Goal: Download file/media

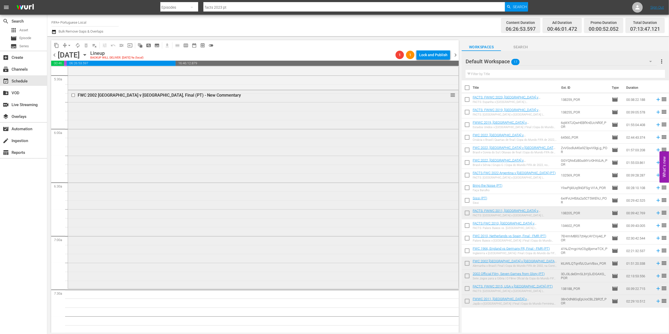
scroll to position [579, 0]
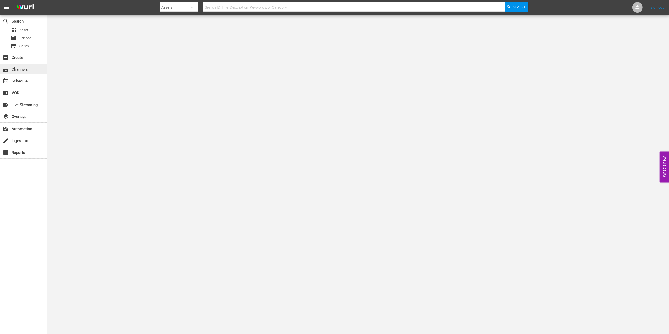
click at [29, 66] on div "subscriptions Channels" at bounding box center [14, 68] width 29 height 5
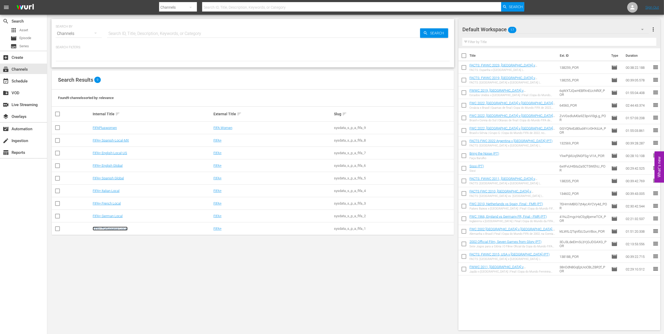
click at [112, 229] on link "FIFA+ Portuguese Local" at bounding box center [110, 228] width 35 height 4
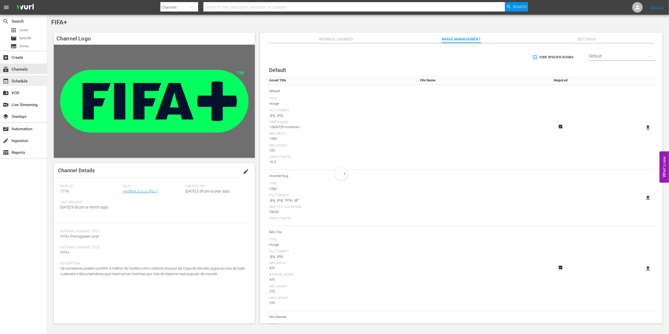
click at [26, 83] on div "event_available Schedule" at bounding box center [14, 80] width 29 height 5
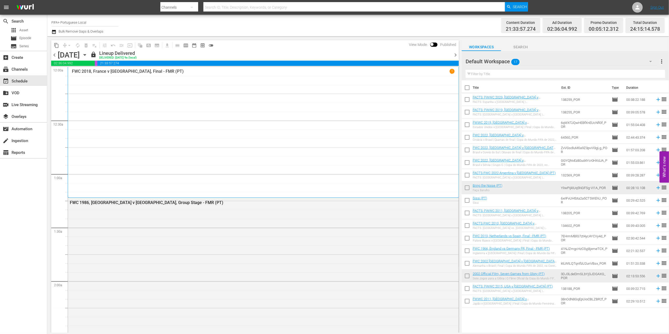
click at [456, 53] on span "chevron_right" at bounding box center [455, 55] width 7 height 7
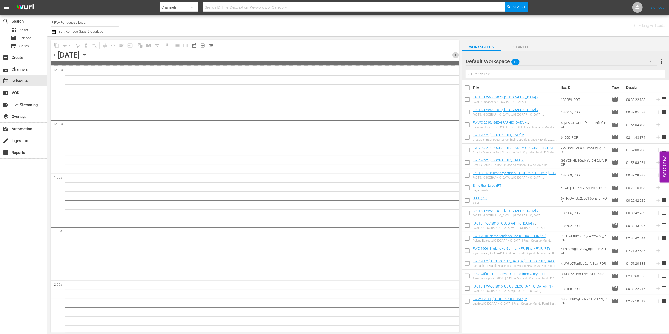
click at [456, 53] on span "chevron_right" at bounding box center [455, 55] width 7 height 7
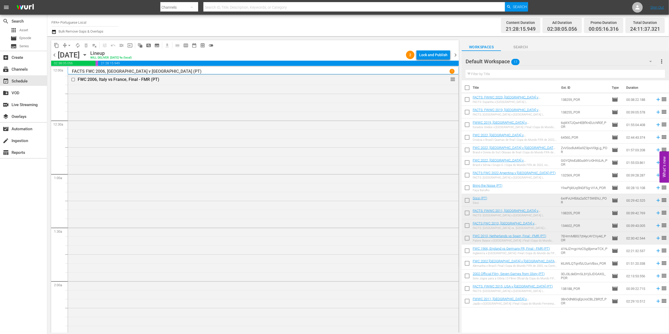
click at [456, 54] on span "chevron_right" at bounding box center [455, 55] width 7 height 7
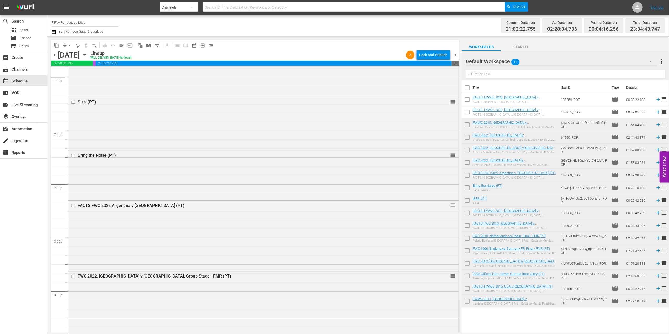
scroll to position [1431, 0]
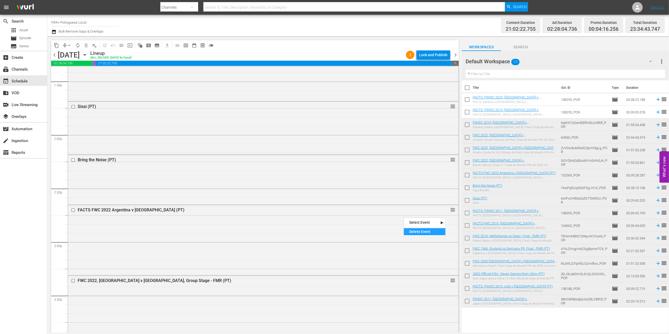
click at [422, 229] on div "Delete Event" at bounding box center [424, 231] width 41 height 7
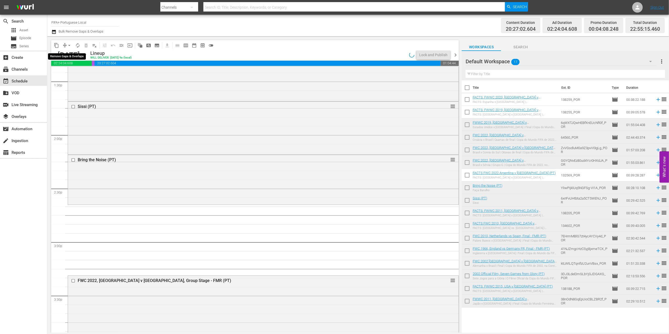
click at [69, 45] on span "arrow_drop_down" at bounding box center [69, 45] width 5 height 5
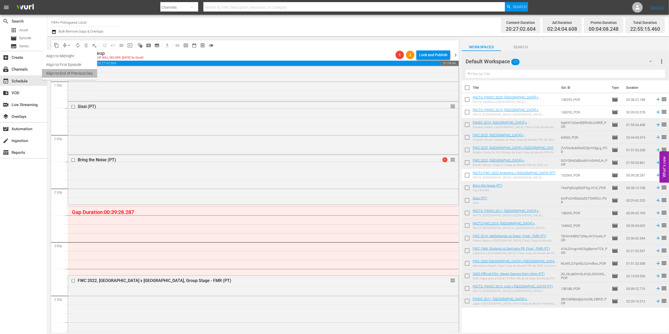
click at [83, 74] on li "Align to End of Previous Day" at bounding box center [69, 73] width 55 height 9
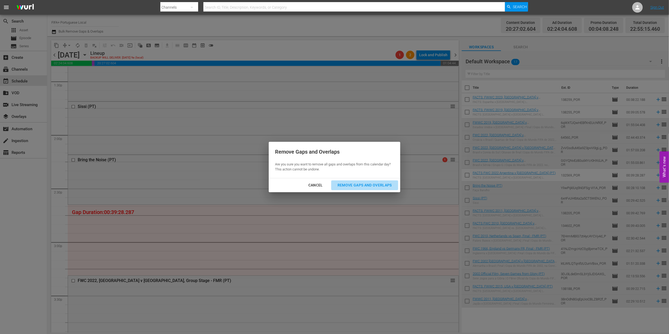
click at [379, 182] on div "Remove Gaps and Overlaps" at bounding box center [364, 185] width 63 height 7
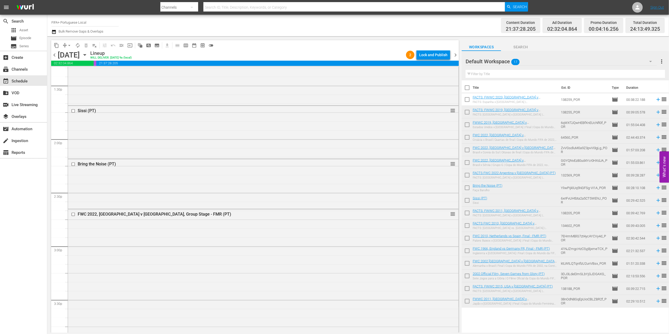
scroll to position [1425, 0]
click at [418, 183] on div "Delete Event" at bounding box center [424, 182] width 41 height 7
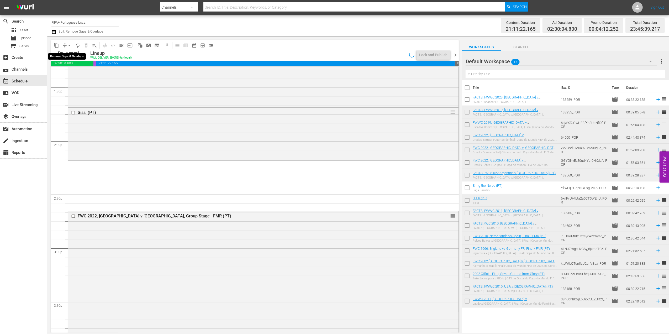
click at [69, 45] on span "arrow_drop_down" at bounding box center [69, 45] width 5 height 5
click at [73, 71] on li "Align to End of Previous Day" at bounding box center [69, 73] width 55 height 9
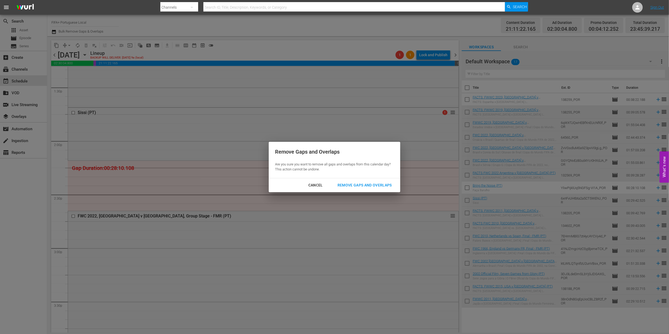
click at [354, 181] on button "Remove Gaps and Overlaps" at bounding box center [364, 185] width 67 height 10
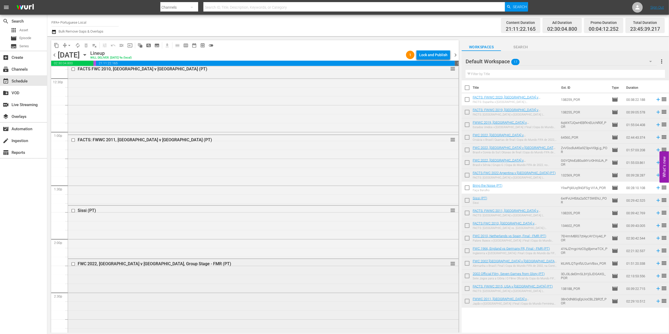
scroll to position [1314, 0]
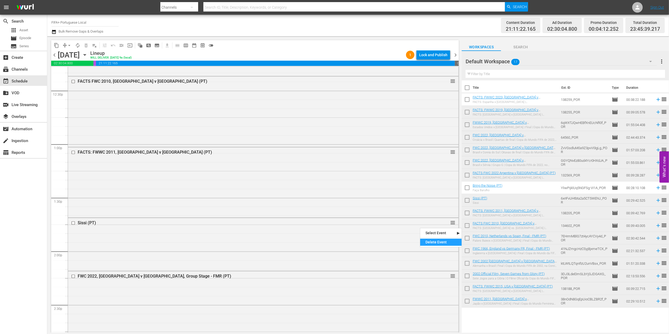
click at [434, 240] on div "Delete Event" at bounding box center [440, 241] width 41 height 7
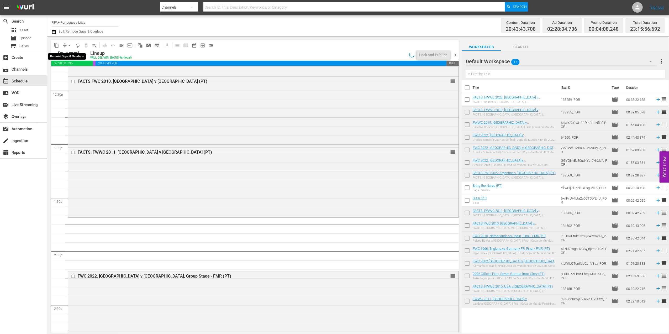
click at [70, 46] on span "arrow_drop_down" at bounding box center [69, 45] width 5 height 5
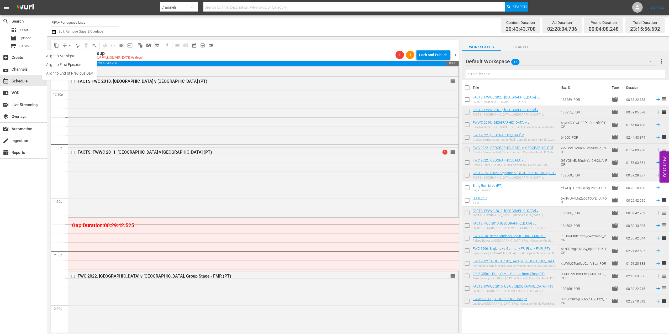
click at [76, 73] on li "Align to End of Previous Day" at bounding box center [69, 73] width 55 height 9
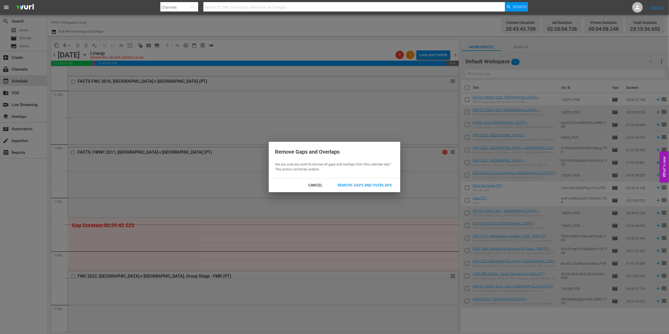
click at [356, 185] on div "Remove Gaps and Overlaps" at bounding box center [364, 185] width 63 height 7
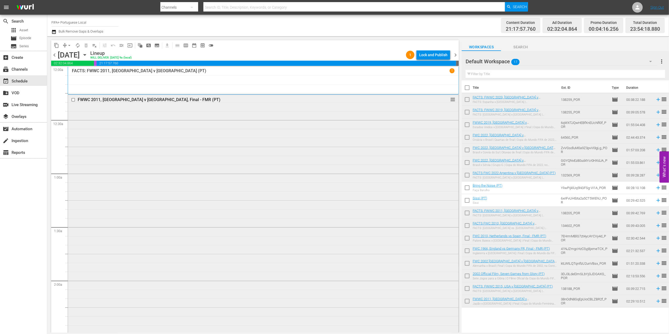
scroll to position [0, 0]
click at [120, 45] on span "menu_open" at bounding box center [121, 45] width 5 height 5
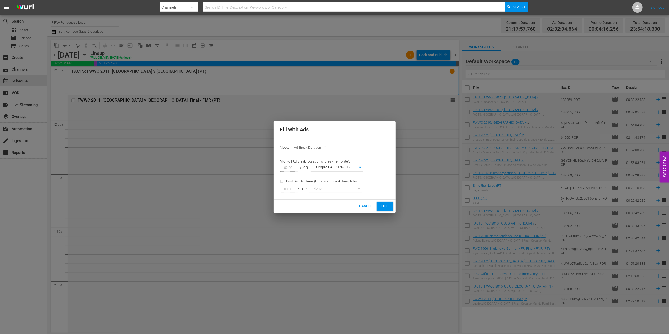
click at [379, 205] on button "Fill" at bounding box center [384, 205] width 17 height 9
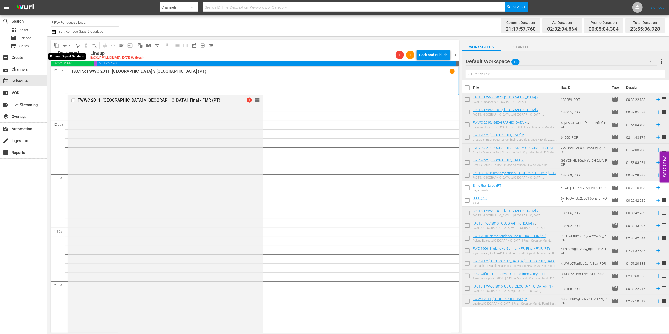
click at [68, 45] on span "arrow_drop_down" at bounding box center [69, 45] width 5 height 5
click at [65, 74] on li "Align to End of Previous Day" at bounding box center [69, 73] width 55 height 9
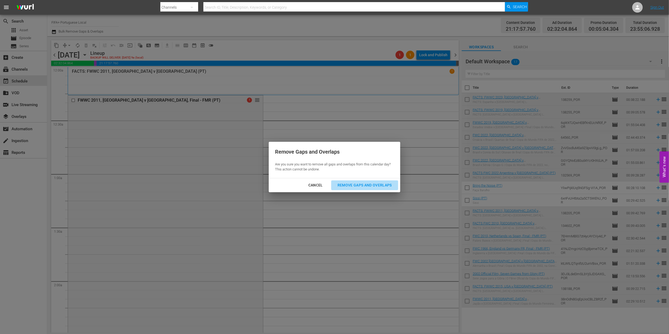
click at [347, 185] on div "Remove Gaps and Overlaps" at bounding box center [364, 185] width 63 height 7
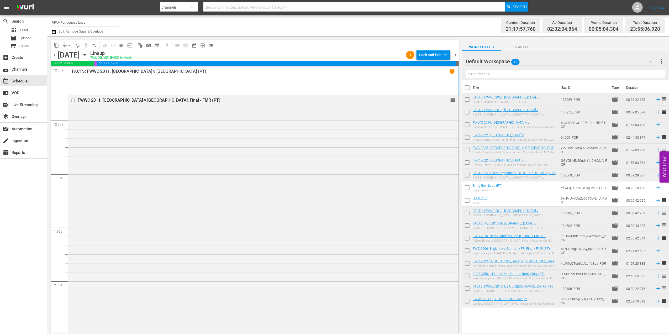
click at [52, 54] on span "chevron_left" at bounding box center [54, 55] width 7 height 7
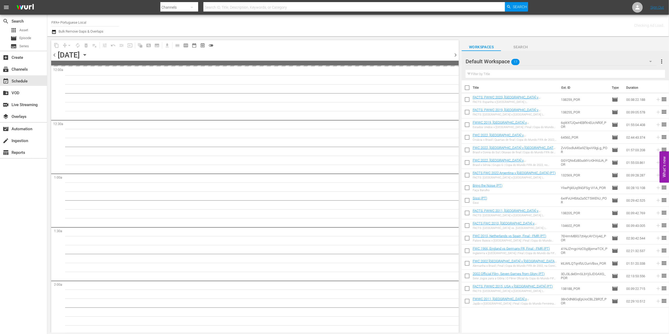
click at [52, 54] on span "chevron_left" at bounding box center [54, 55] width 7 height 7
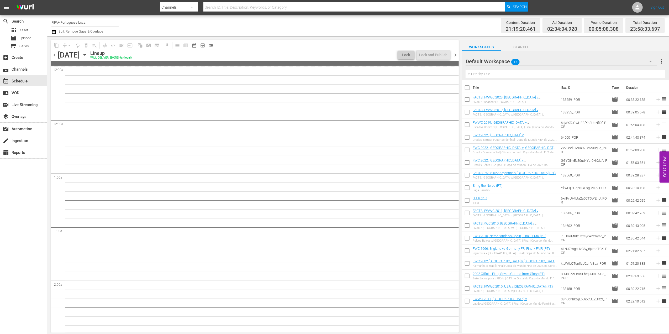
click at [52, 54] on span "chevron_left" at bounding box center [54, 55] width 7 height 7
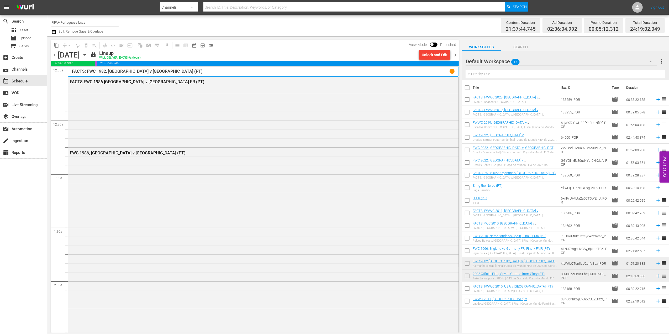
click at [455, 54] on span "chevron_right" at bounding box center [455, 55] width 7 height 7
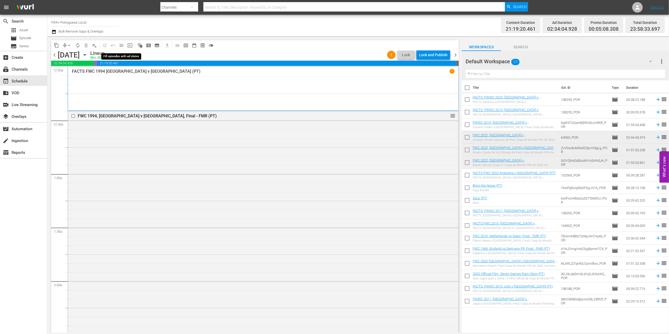
click at [122, 45] on span "menu_open" at bounding box center [121, 45] width 5 height 5
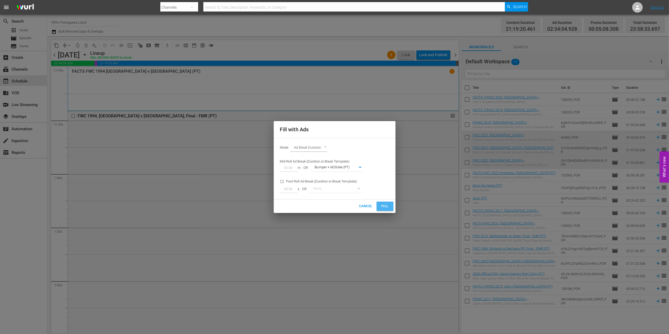
click at [390, 207] on button "Fill" at bounding box center [384, 205] width 17 height 9
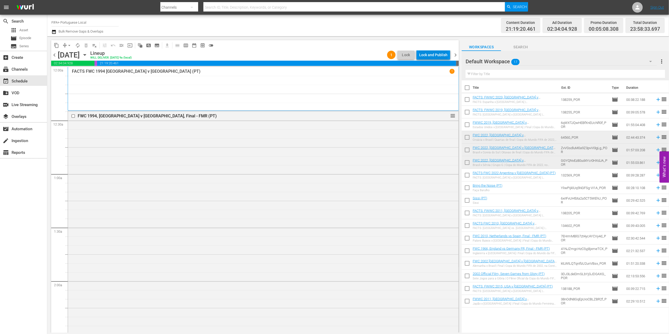
click at [434, 53] on div "Lock and Publish" at bounding box center [433, 54] width 28 height 9
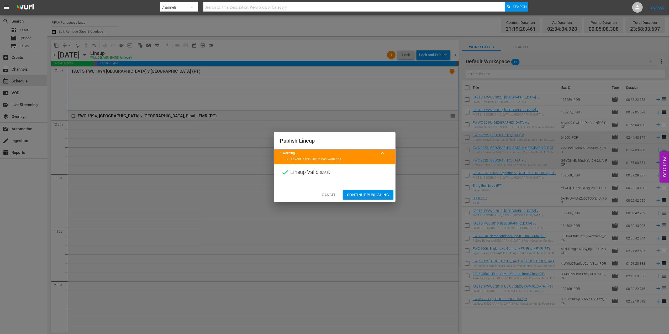
click at [364, 193] on span "Continue Publishing" at bounding box center [368, 195] width 42 height 7
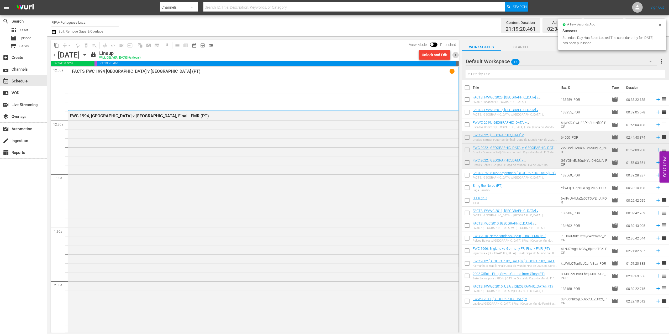
click at [456, 54] on span "chevron_right" at bounding box center [455, 55] width 7 height 7
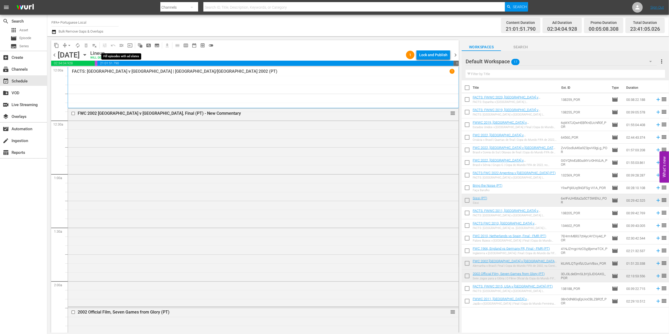
click at [122, 46] on span "menu_open" at bounding box center [121, 45] width 5 height 5
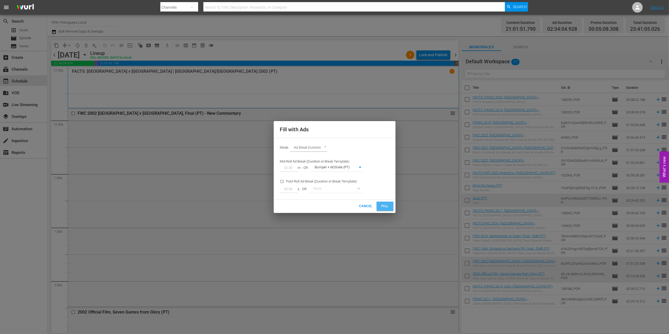
click at [378, 205] on button "Fill" at bounding box center [384, 205] width 17 height 9
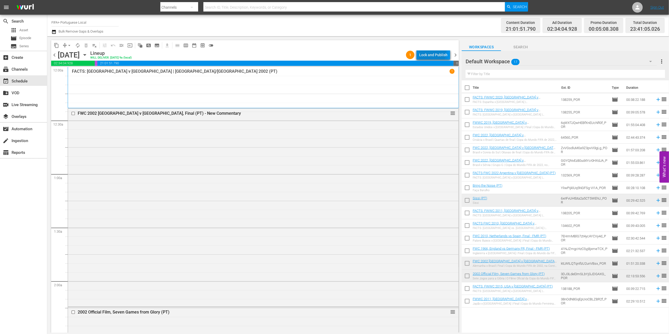
click at [430, 52] on div "Lock and Publish" at bounding box center [433, 54] width 28 height 9
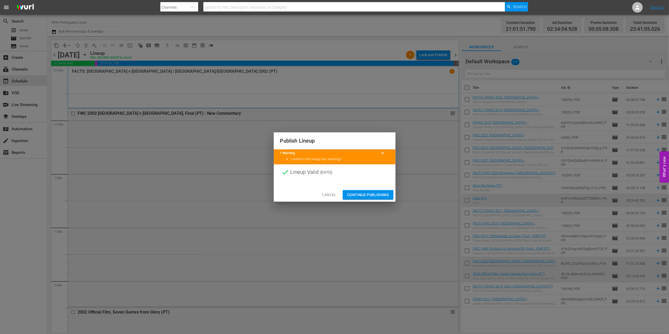
click at [364, 193] on span "Continue Publishing" at bounding box center [368, 195] width 42 height 7
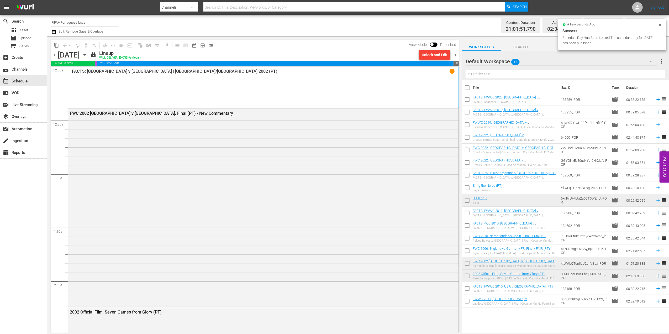
click at [454, 54] on span "chevron_right" at bounding box center [455, 55] width 7 height 7
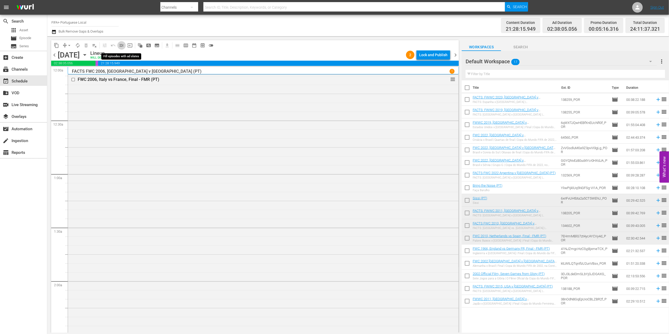
click at [124, 45] on button "menu_open" at bounding box center [121, 45] width 8 height 8
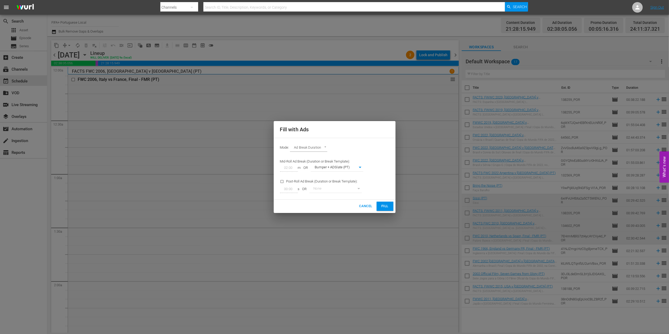
click at [384, 206] on span "Fill" at bounding box center [385, 206] width 8 height 6
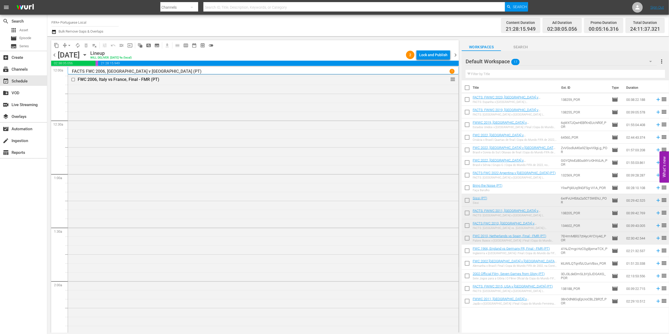
click at [439, 53] on div "Lock and Publish" at bounding box center [433, 54] width 28 height 9
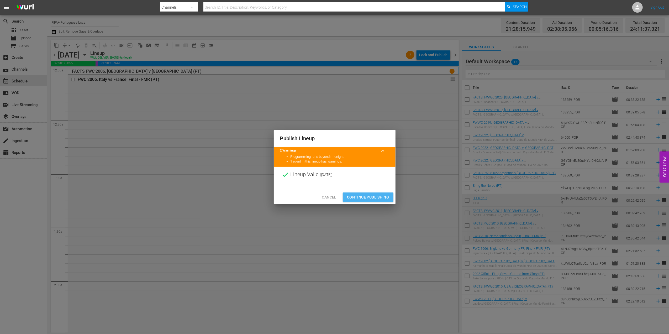
click at [370, 197] on span "Continue Publishing" at bounding box center [368, 197] width 42 height 7
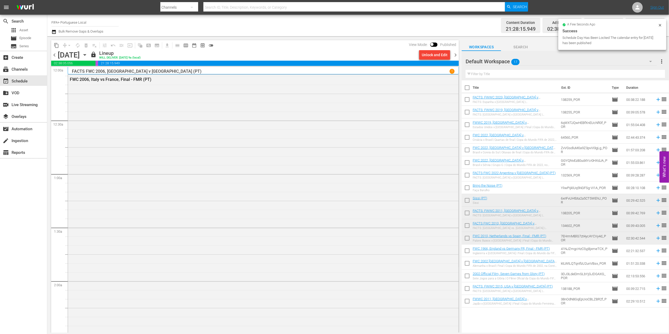
click at [454, 56] on span "chevron_right" at bounding box center [455, 55] width 7 height 7
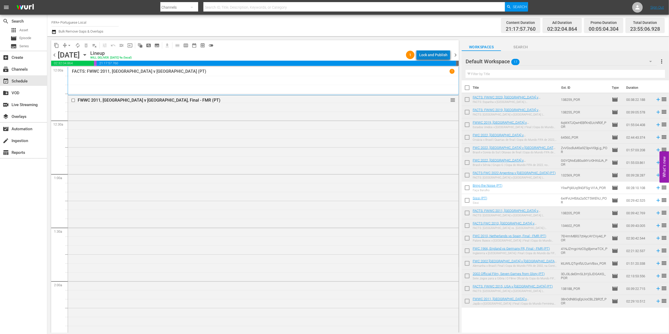
click at [440, 53] on div "Lock and Publish" at bounding box center [433, 54] width 28 height 9
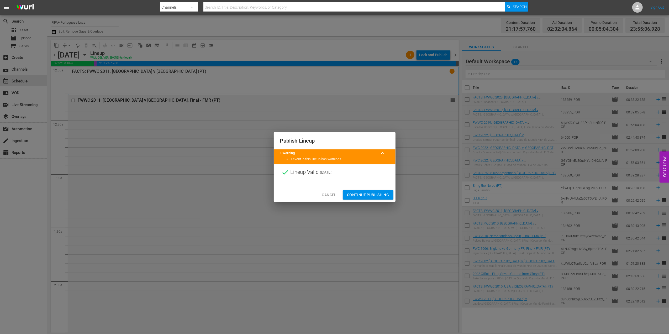
click at [374, 190] on button "Continue Publishing" at bounding box center [368, 195] width 51 height 10
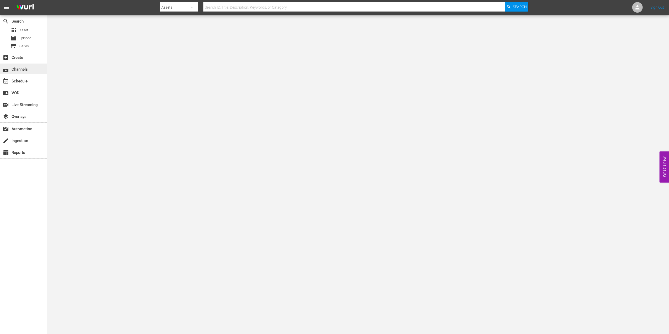
click at [30, 71] on div "subscriptions Channels" at bounding box center [23, 68] width 47 height 10
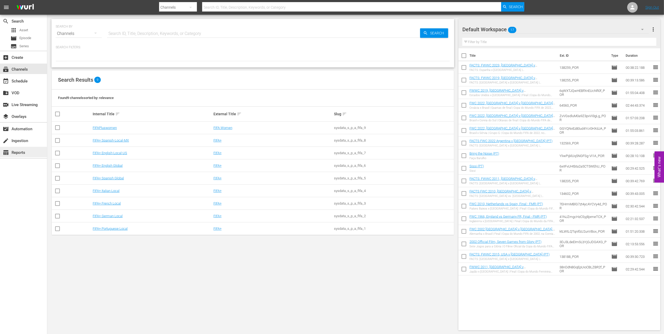
click at [24, 150] on div "table_chart Reports" at bounding box center [14, 151] width 29 height 5
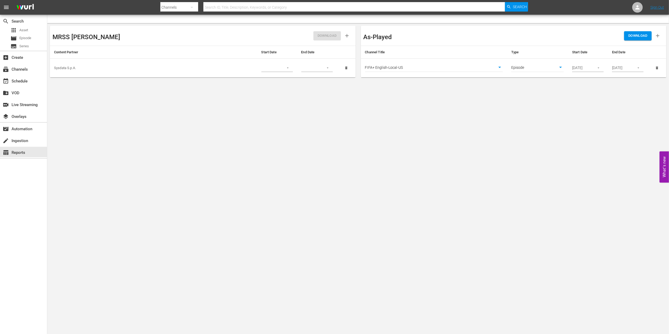
click at [599, 70] on icon "button" at bounding box center [598, 68] width 4 height 4
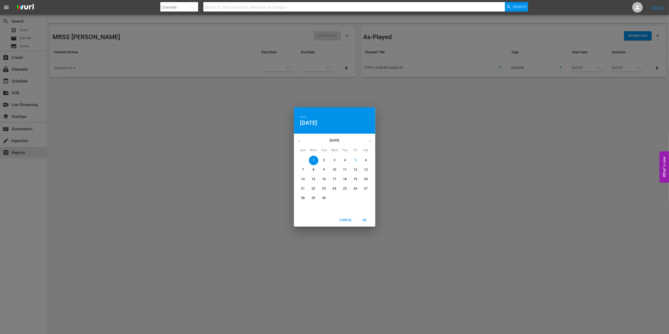
click at [314, 169] on span "8" at bounding box center [313, 169] width 9 height 4
click at [367, 219] on span "OK" at bounding box center [364, 220] width 13 height 6
type input "09/08/2025"
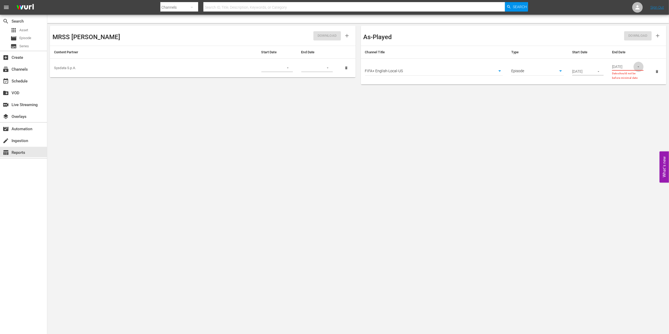
click at [638, 66] on icon "button" at bounding box center [638, 67] width 4 height 4
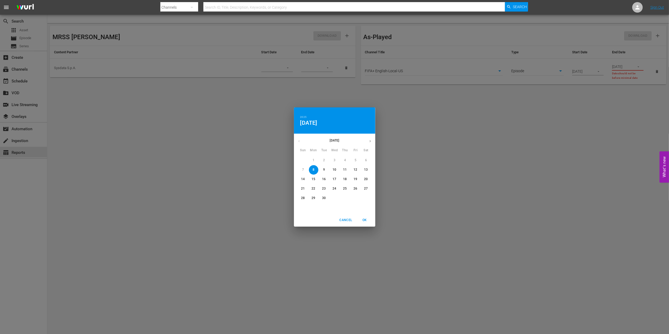
click at [305, 179] on span "14" at bounding box center [302, 179] width 9 height 4
click at [368, 220] on span "OK" at bounding box center [364, 220] width 13 height 6
type input "09/14/2025"
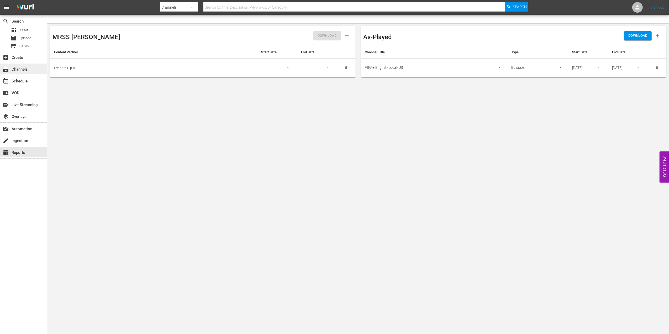
click at [30, 71] on div "subscriptions Channels" at bounding box center [23, 68] width 47 height 10
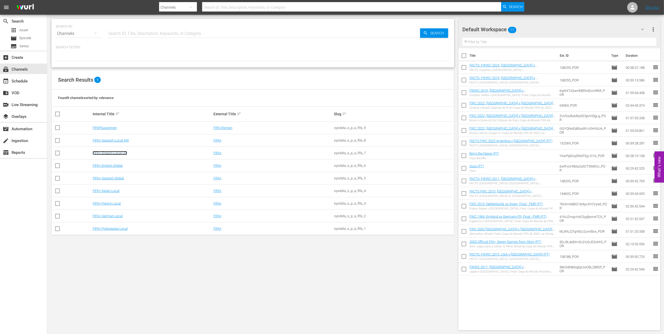
click at [112, 153] on link "FIFA+ English-Local-US" at bounding box center [110, 153] width 34 height 4
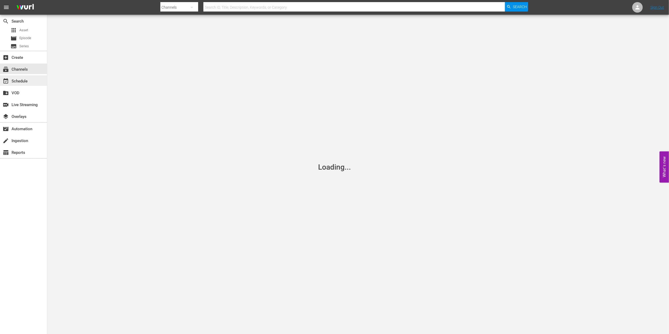
click at [25, 82] on div "event_available Schedule" at bounding box center [14, 80] width 29 height 5
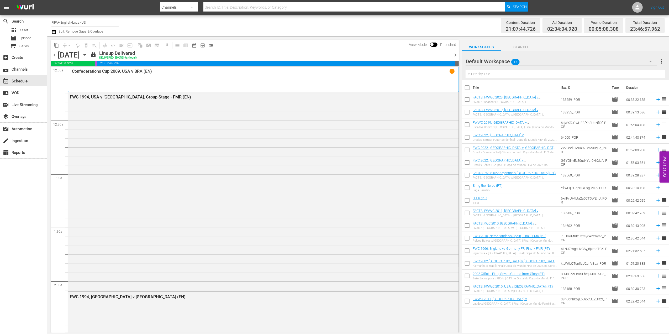
click at [455, 54] on span "chevron_right" at bounding box center [455, 55] width 7 height 7
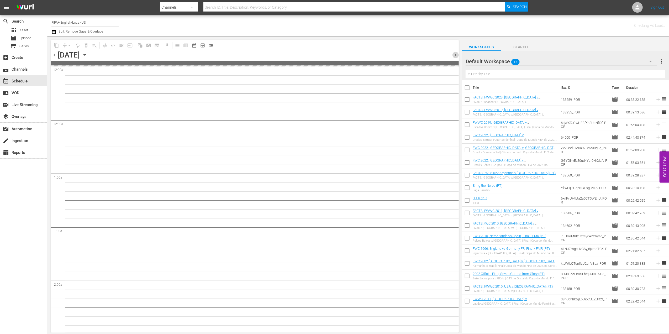
click at [455, 54] on span "chevron_right" at bounding box center [455, 55] width 7 height 7
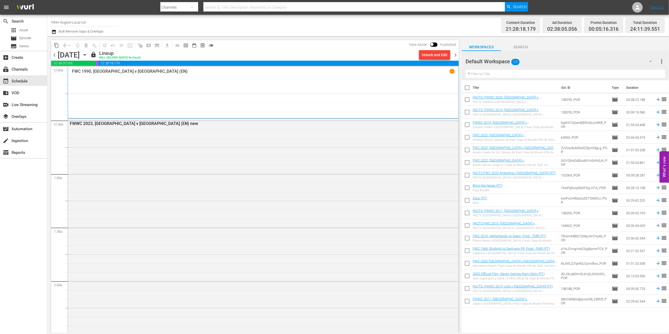
click at [456, 53] on span "chevron_right" at bounding box center [455, 55] width 7 height 7
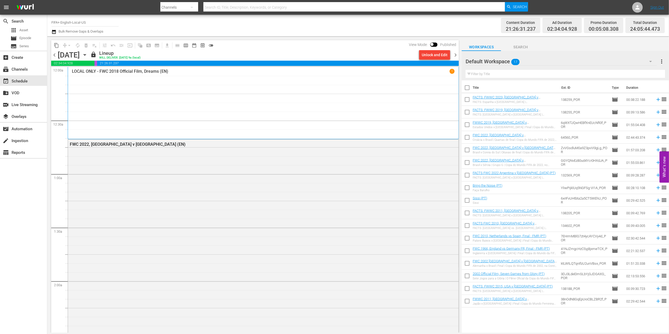
click at [456, 54] on span "chevron_right" at bounding box center [455, 55] width 7 height 7
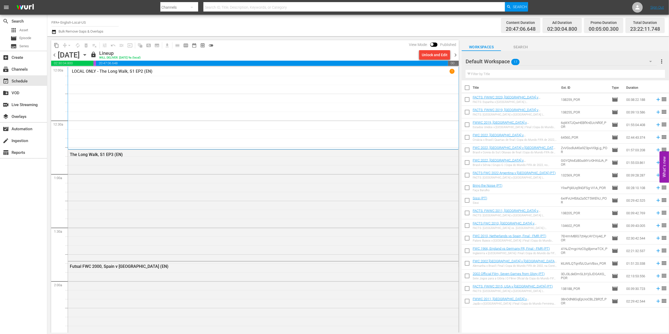
click at [455, 53] on span "chevron_right" at bounding box center [455, 55] width 7 height 7
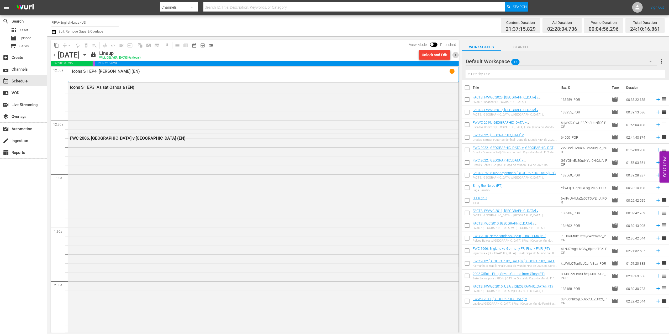
click at [454, 52] on span "chevron_right" at bounding box center [455, 55] width 7 height 7
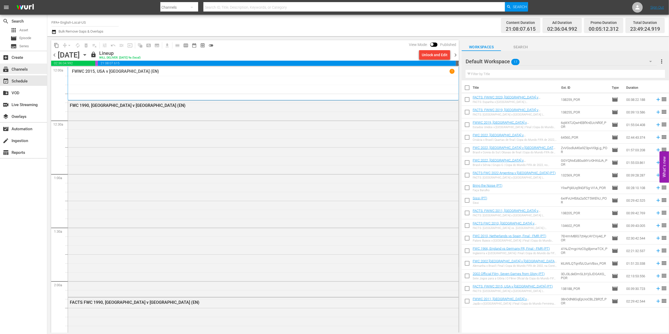
click at [32, 68] on div "subscriptions Channels" at bounding box center [23, 68] width 47 height 10
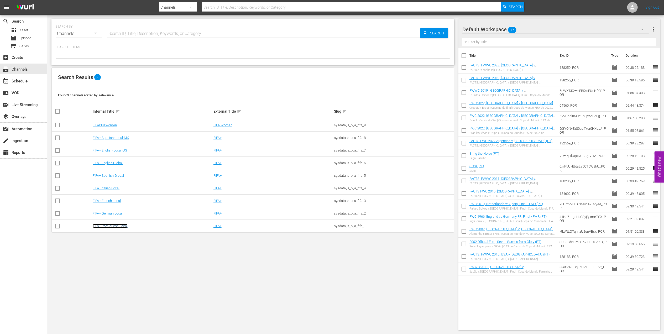
click at [116, 225] on link "FIFA+ Portuguese Local" at bounding box center [110, 226] width 35 height 4
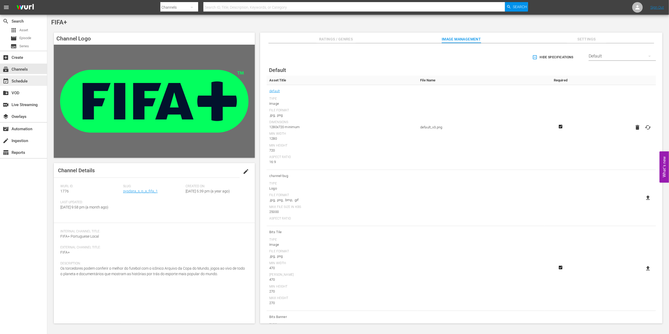
click at [30, 82] on div "event_available Schedule" at bounding box center [23, 80] width 47 height 10
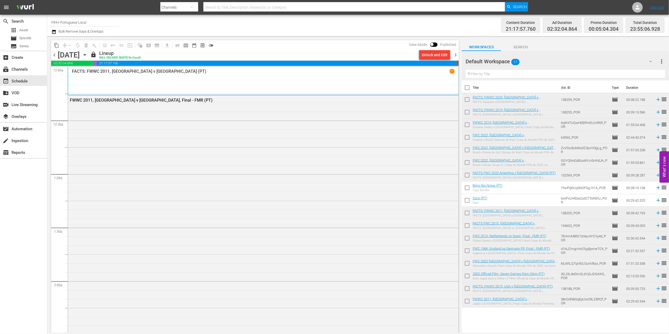
drag, startPoint x: 58, startPoint y: 55, endPoint x: 55, endPoint y: 55, distance: 2.9
click at [58, 55] on div "[DATE]" at bounding box center [69, 55] width 22 height 9
click at [54, 55] on span "chevron_left" at bounding box center [54, 55] width 7 height 7
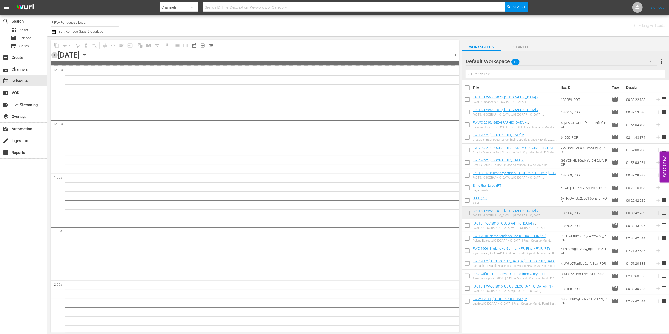
click at [54, 55] on span "chevron_left" at bounding box center [54, 55] width 7 height 7
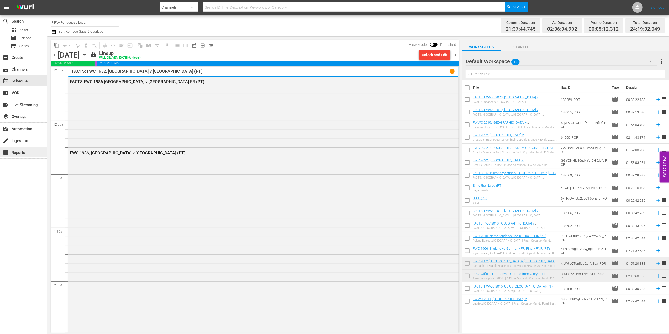
click at [23, 150] on div "table_chart Reports" at bounding box center [14, 151] width 29 height 5
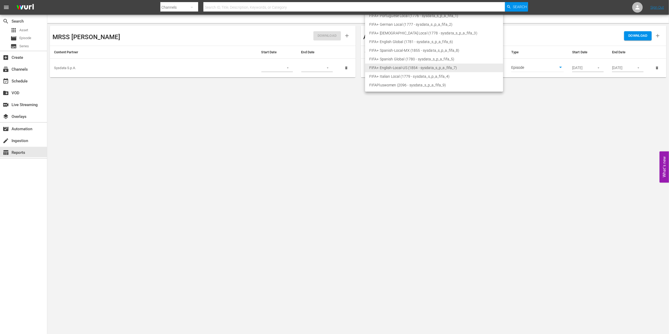
click at [499, 66] on body "menu Search By Channels Search ID, Title, Description, Keywords, or Category Se…" at bounding box center [334, 167] width 669 height 334
click at [399, 16] on li "FIFA+ Portuguese Local (1776 - sysdata_s_p_a_fifa_1)" at bounding box center [434, 16] width 138 height 9
type input "1776"
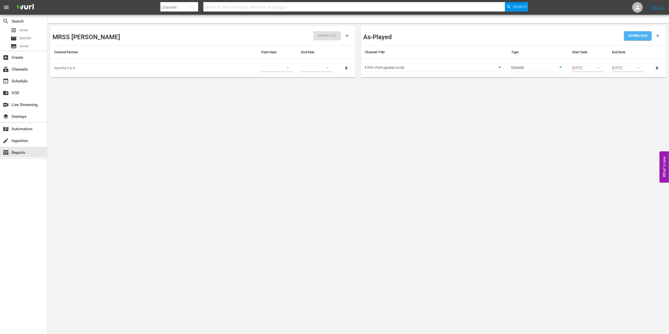
click at [637, 32] on button "DOWNLOAD" at bounding box center [638, 35] width 28 height 9
click at [24, 71] on div "subscriptions Channels" at bounding box center [14, 68] width 29 height 5
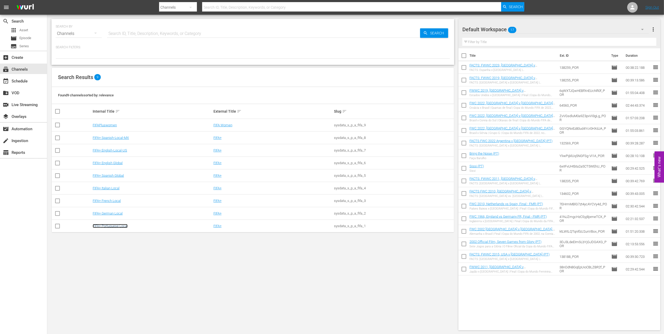
click at [112, 226] on link "FIFA+ Portuguese Local" at bounding box center [110, 226] width 35 height 4
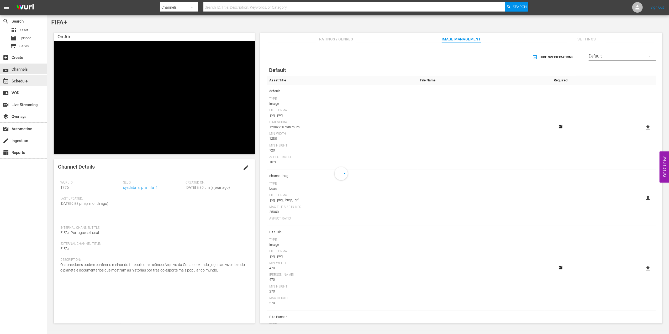
click at [25, 77] on div "event_available Schedule" at bounding box center [23, 80] width 47 height 10
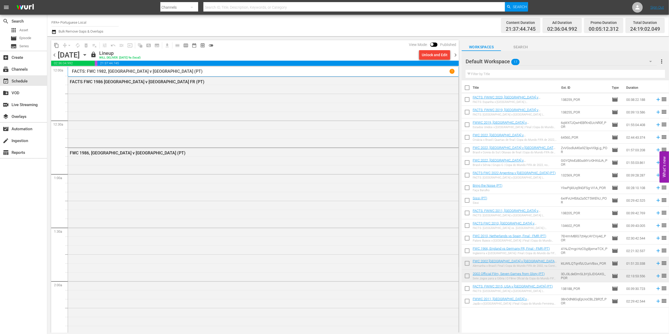
click at [457, 54] on span "chevron_right" at bounding box center [455, 55] width 7 height 7
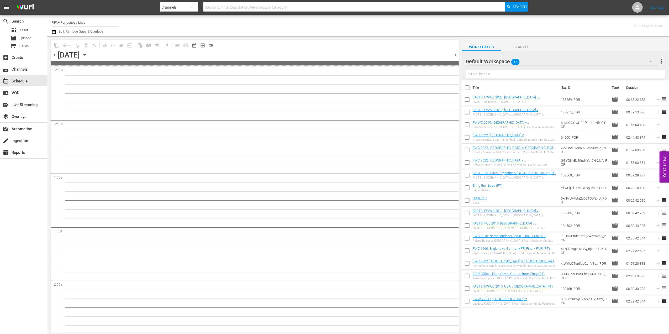
click at [457, 54] on span "chevron_right" at bounding box center [455, 55] width 7 height 7
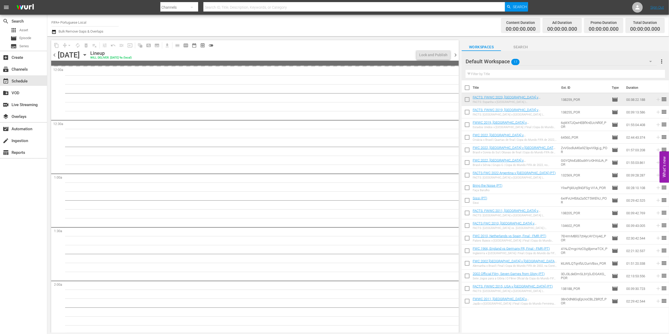
click at [55, 53] on span "chevron_left" at bounding box center [54, 55] width 7 height 7
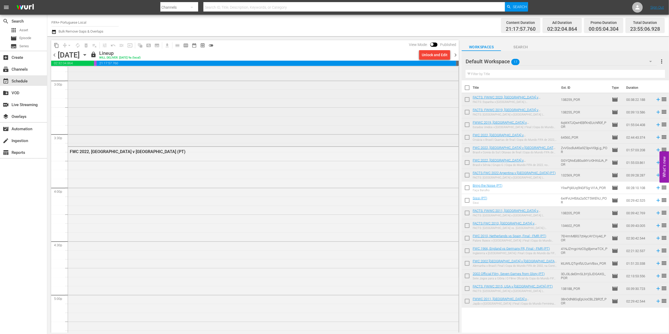
scroll to position [1595, 0]
click at [130, 149] on div "FWC 2022, [GEOGRAPHIC_DATA] v [GEOGRAPHIC_DATA] (PT)" at bounding box center [248, 148] width 357 height 5
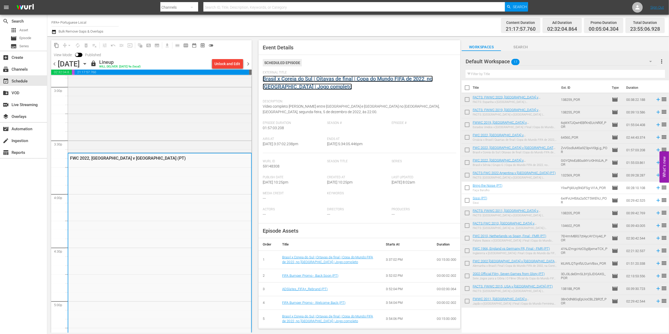
click at [298, 80] on link "Brasil x Coreia do Sul | Oitavas de final | Copa do Mundo FIFA de 2022, no [GEO…" at bounding box center [348, 83] width 170 height 14
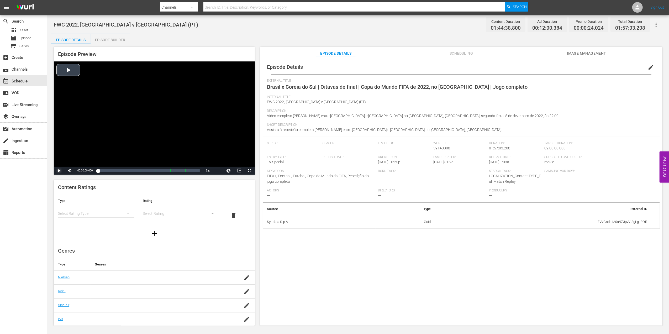
click at [59, 171] on span "Video Player" at bounding box center [59, 171] width 0 height 0
drag, startPoint x: 98, startPoint y: 170, endPoint x: 87, endPoint y: 172, distance: 10.7
click at [87, 172] on div "Play Mute Current Time 00:00:21.933 / Duration 01:44:38.772 Loaded : 1.24% 00:0…" at bounding box center [154, 171] width 201 height 8
drag, startPoint x: 57, startPoint y: 169, endPoint x: 76, endPoint y: 160, distance: 21.6
click at [59, 171] on span "Video Player" at bounding box center [59, 171] width 0 height 0
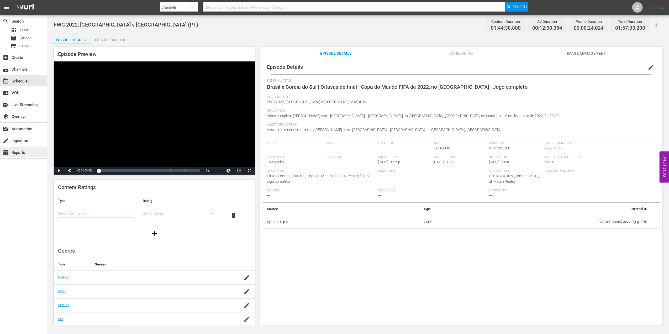
click at [18, 148] on div "table_chart Reports" at bounding box center [23, 152] width 47 height 10
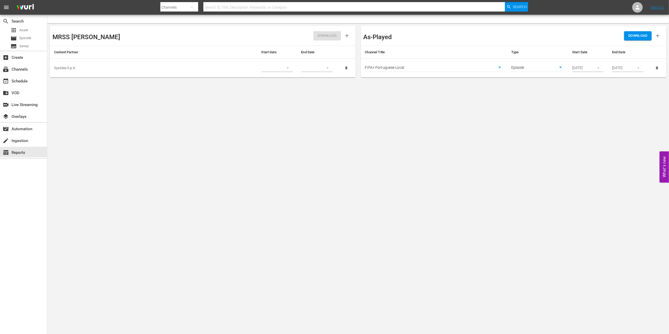
click at [503, 66] on td "FIFA+ Portuguese Local 1776" at bounding box center [434, 68] width 146 height 19
click at [502, 67] on body "menu Search By Channels Search ID, Title, Description, Keywords, or Category Se…" at bounding box center [334, 167] width 669 height 334
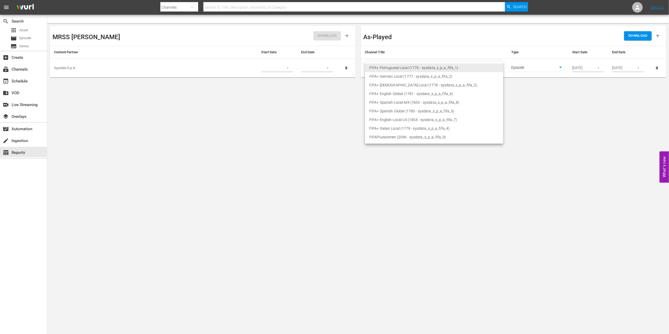
click at [403, 119] on li "FIFA+ English-Local-US (1854 - sysdata_s_p_a_fifa_7)" at bounding box center [434, 119] width 138 height 9
type input "1854"
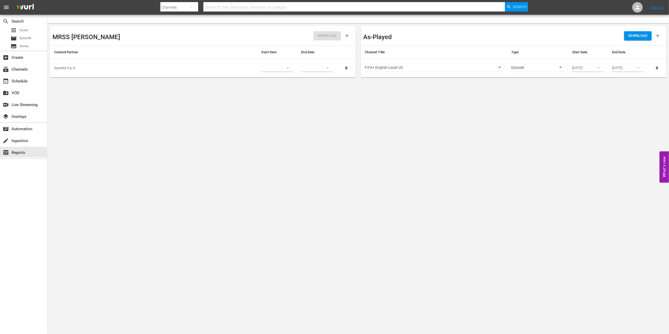
click at [642, 35] on span "DOWNLOAD" at bounding box center [637, 36] width 19 height 6
